Goal: Information Seeking & Learning: Learn about a topic

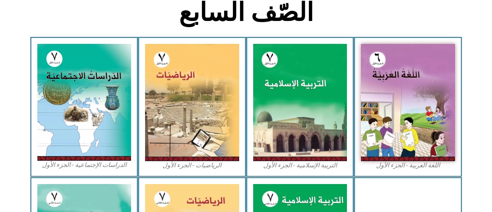
scroll to position [203, 0]
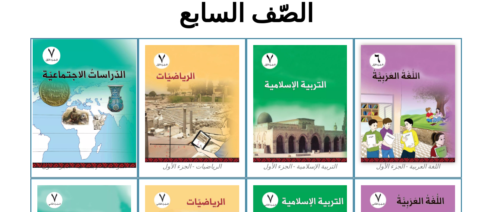
click at [95, 112] on img at bounding box center [83, 103] width 103 height 129
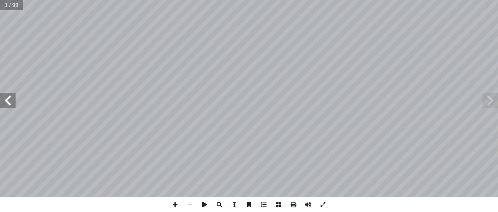
click at [8, 100] on span at bounding box center [8, 101] width 16 height 16
click at [10, 100] on span at bounding box center [8, 101] width 16 height 16
click at [7, 100] on span at bounding box center [8, 101] width 16 height 16
click at [11, 98] on span at bounding box center [8, 101] width 16 height 16
click at [8, 99] on span at bounding box center [8, 101] width 16 height 16
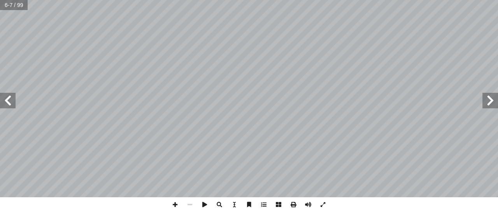
click at [9, 98] on span at bounding box center [8, 101] width 16 height 16
click at [8, 99] on span at bounding box center [8, 101] width 16 height 16
click at [5, 104] on span at bounding box center [8, 101] width 16 height 16
click at [3, 100] on span at bounding box center [8, 101] width 16 height 16
click at [11, 100] on span at bounding box center [8, 101] width 16 height 16
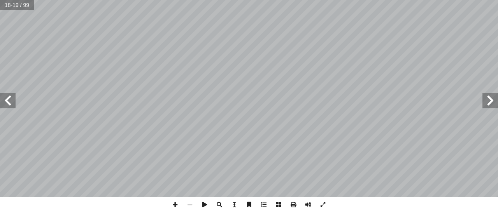
click at [487, 100] on span at bounding box center [490, 101] width 16 height 16
click at [8, 100] on span at bounding box center [8, 101] width 16 height 16
